Goal: Navigation & Orientation: Go to known website

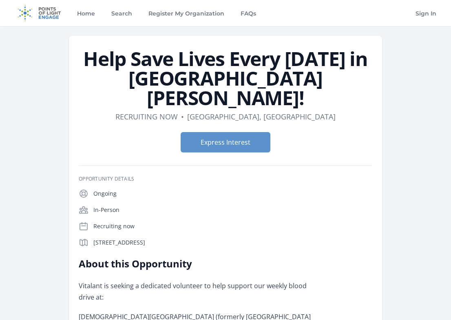
click at [43, 14] on img at bounding box center [39, 13] width 53 height 26
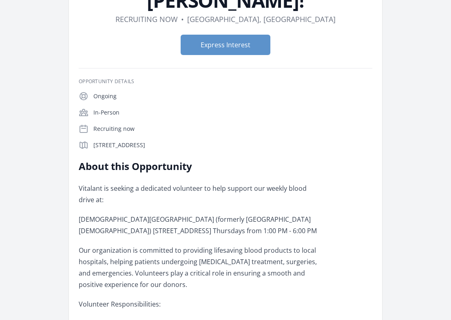
scroll to position [122, 0]
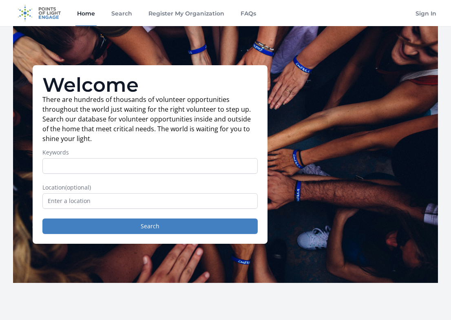
click at [18, 18] on img at bounding box center [39, 13] width 53 height 26
